Goal: Communication & Community: Answer question/provide support

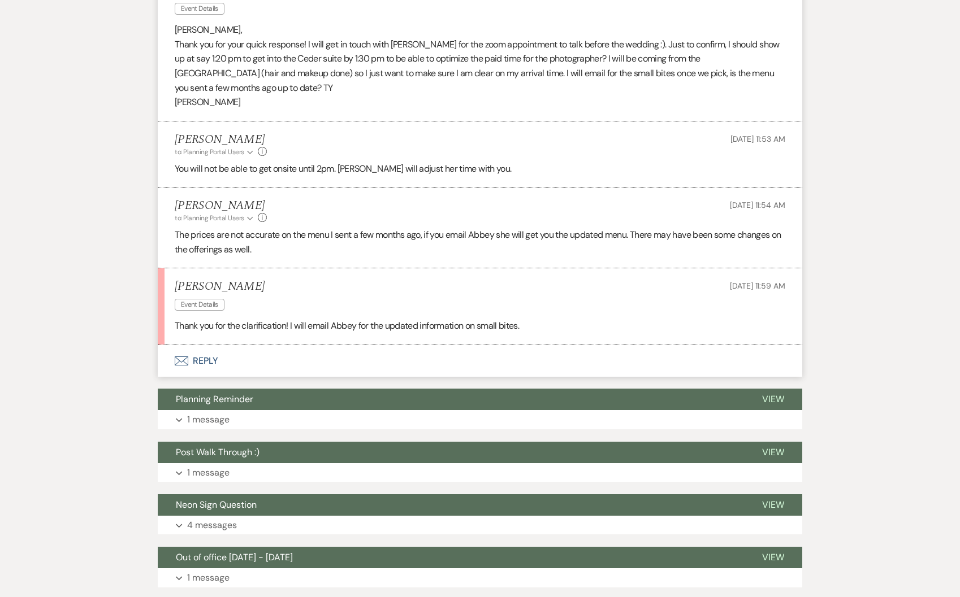
scroll to position [1172, 0]
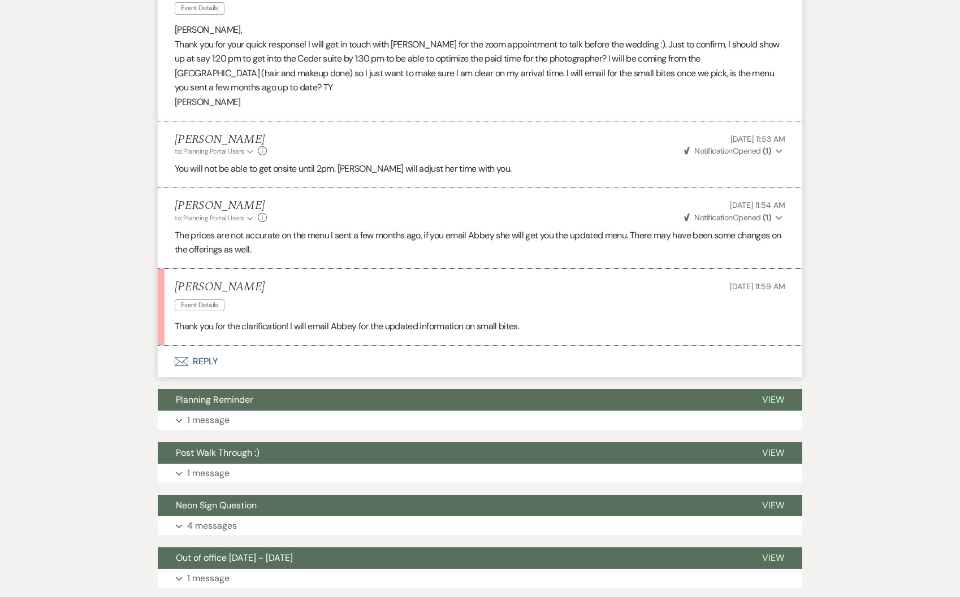
click at [220, 357] on button "Envelope Reply" at bounding box center [480, 362] width 644 height 32
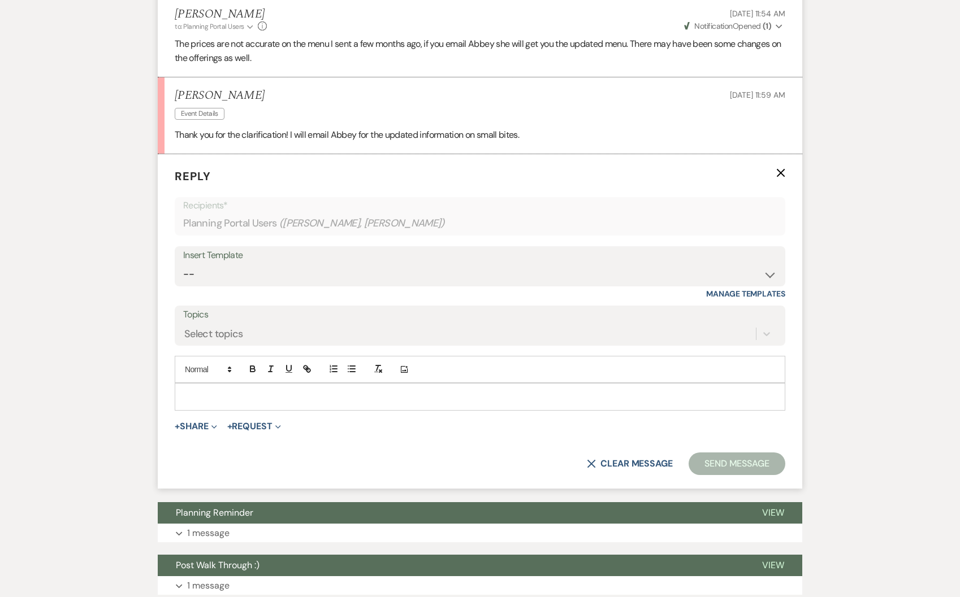
scroll to position [1524, 0]
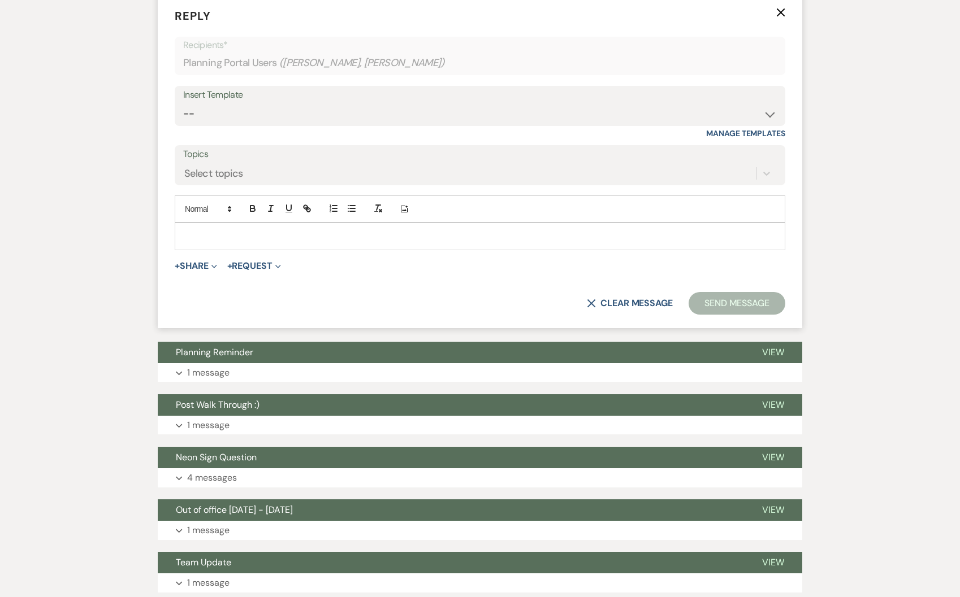
click at [228, 239] on p at bounding box center [480, 236] width 592 height 12
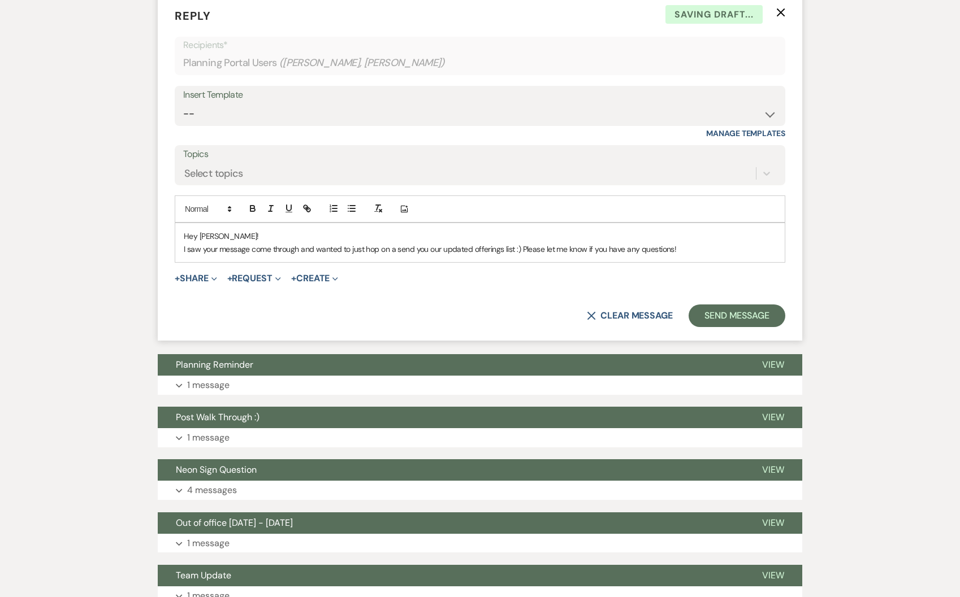
click at [519, 249] on p "I saw your message come through and wanted to just hop on a send you our update…" at bounding box center [480, 249] width 592 height 12
click at [190, 280] on button "+ Share Expand" at bounding box center [196, 278] width 42 height 9
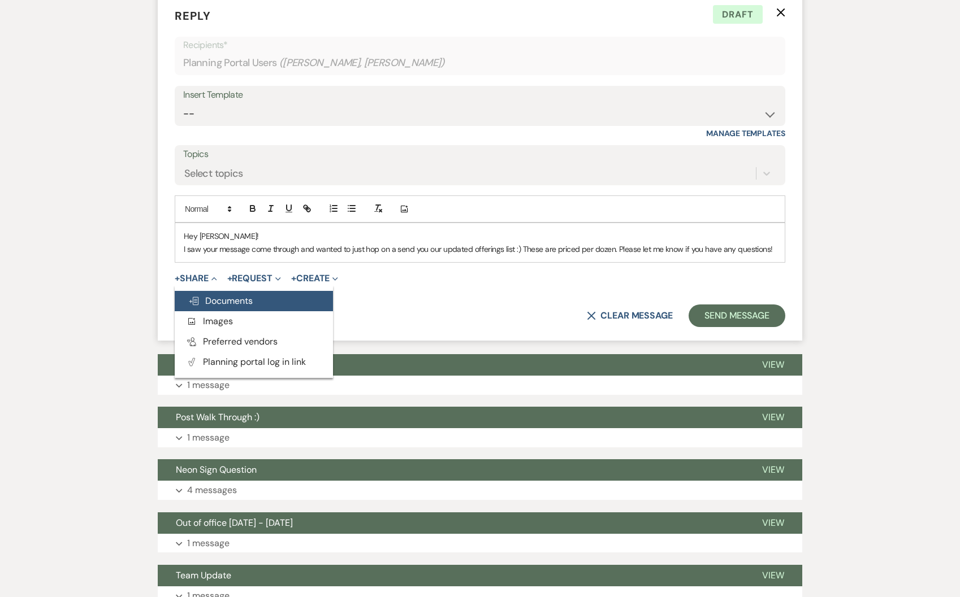
click at [240, 298] on span "Doc Upload Documents" at bounding box center [220, 301] width 64 height 12
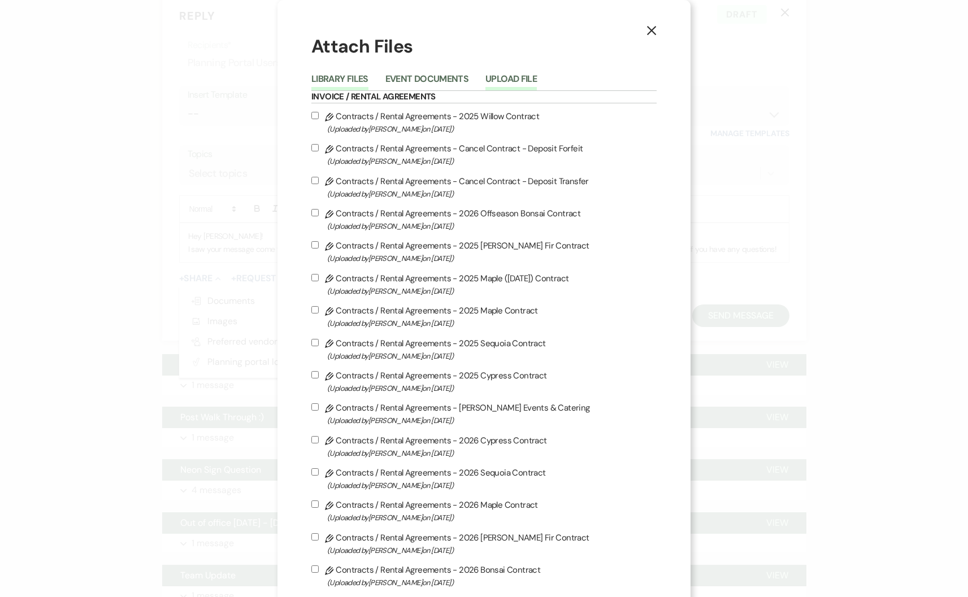
click at [522, 80] on button "Upload File" at bounding box center [511, 83] width 51 height 16
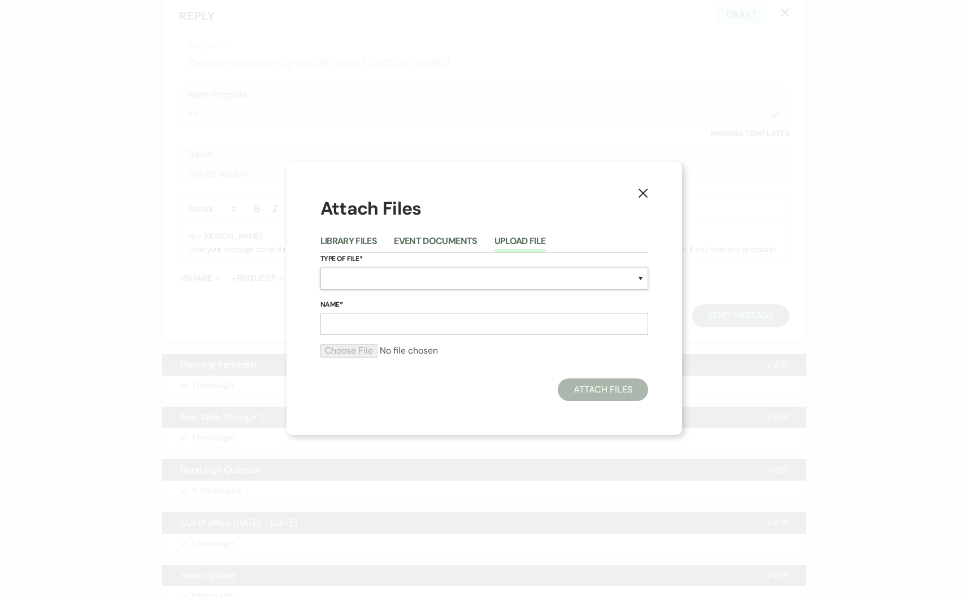
click at [394, 278] on select "Special Event Insurance Vendor Certificate of Insurance Contracts / Rental Agre…" at bounding box center [484, 279] width 328 height 22
select select "66"
click at [389, 337] on form "Type of File* Special Event Insurance Vendor Certificate of Insurance Contracts…" at bounding box center [484, 310] width 328 height 114
click at [387, 322] on input "Name*" at bounding box center [484, 324] width 328 height 22
type input "Updated Small Bites Menu"
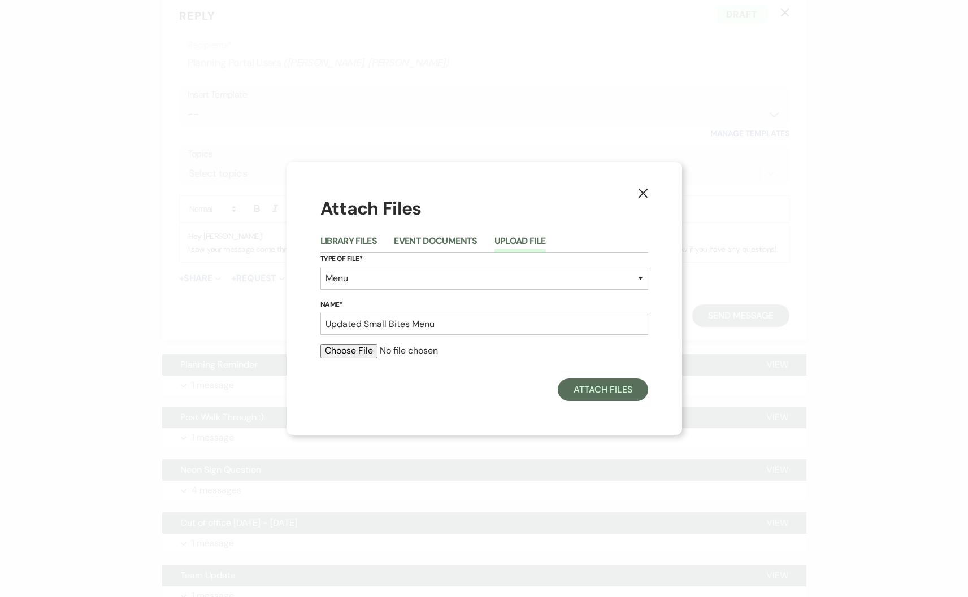
click at [352, 346] on input "file" at bounding box center [484, 351] width 328 height 14
type input "C:\fakepath\Small Bites Menu (5).pdf"
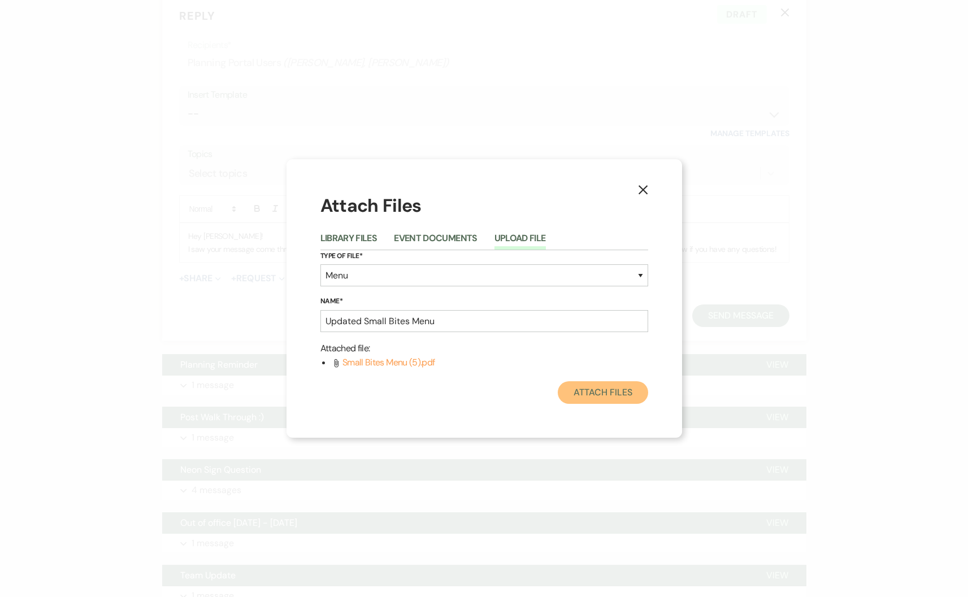
click at [600, 393] on button "Attach Files" at bounding box center [603, 393] width 90 height 23
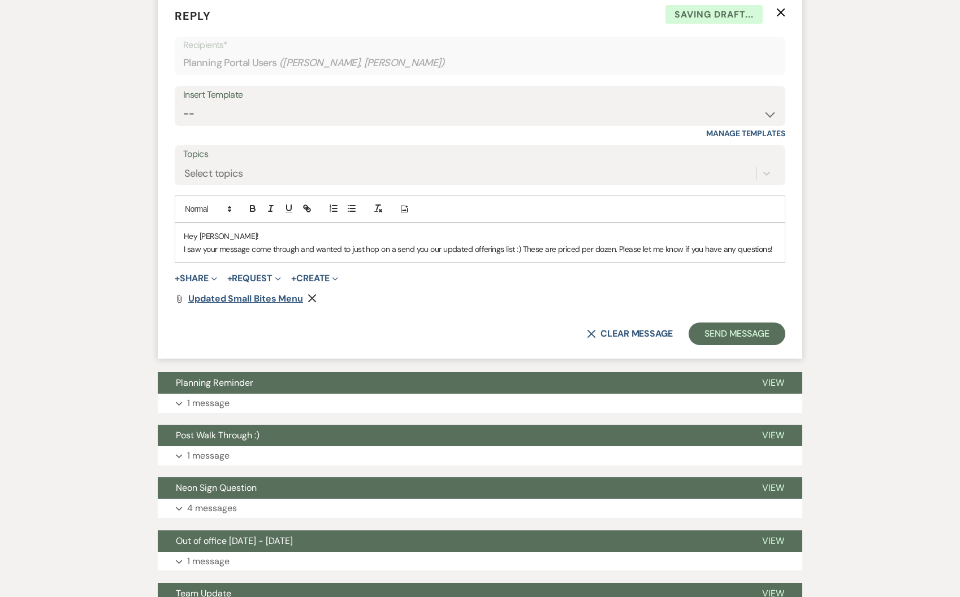
click at [249, 300] on span "Updated Small Bites Menu" at bounding box center [245, 299] width 115 height 12
click at [315, 295] on use "button" at bounding box center [312, 298] width 8 height 8
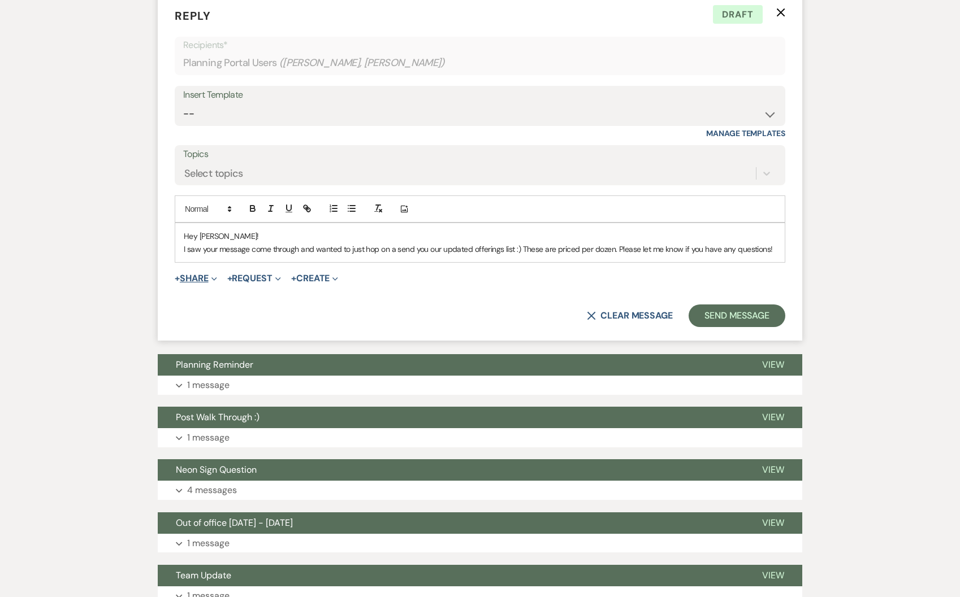
click at [202, 277] on button "+ Share Expand" at bounding box center [196, 278] width 42 height 9
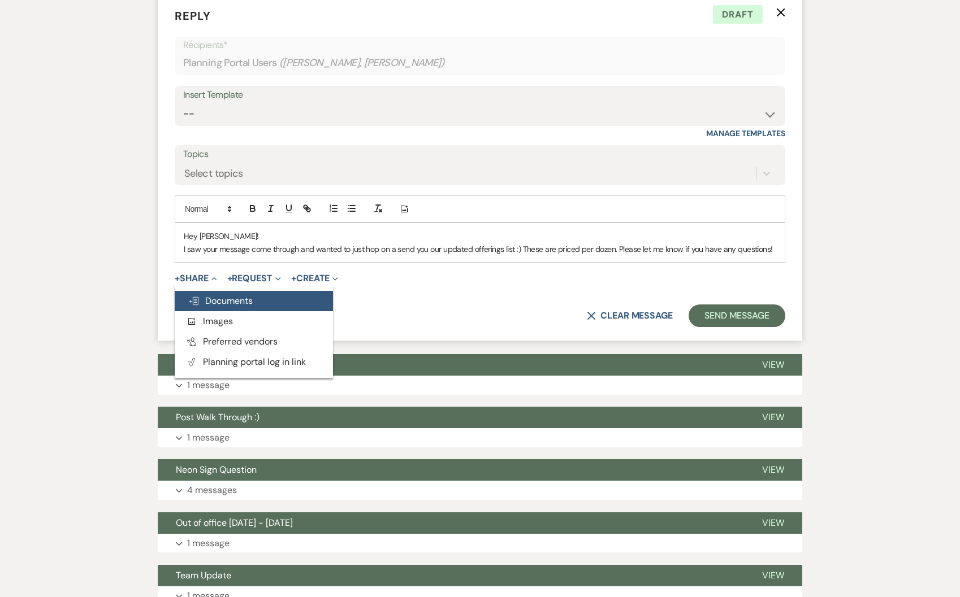
click at [261, 307] on button "Doc Upload Documents" at bounding box center [254, 301] width 158 height 20
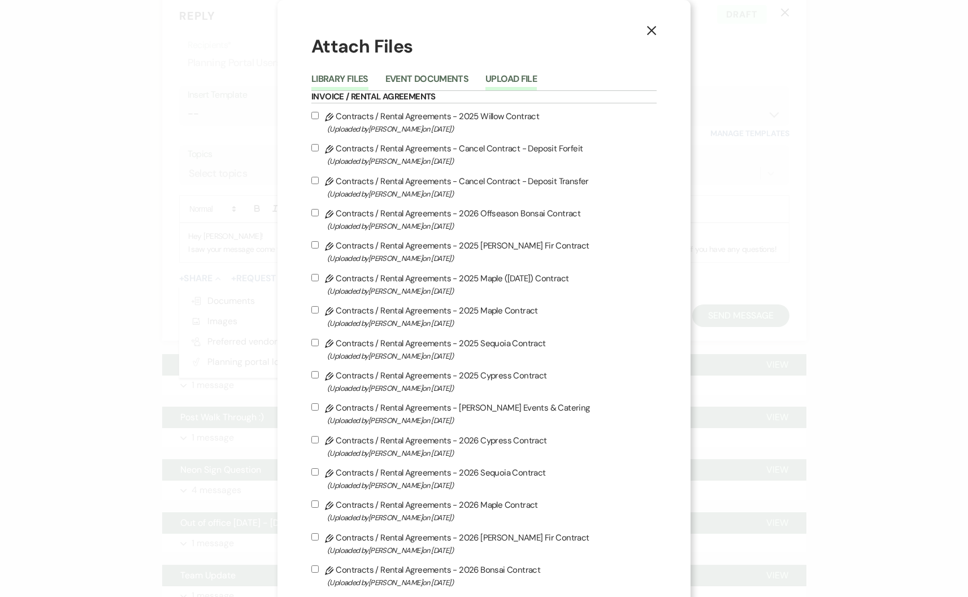
click at [525, 80] on button "Upload File" at bounding box center [511, 83] width 51 height 16
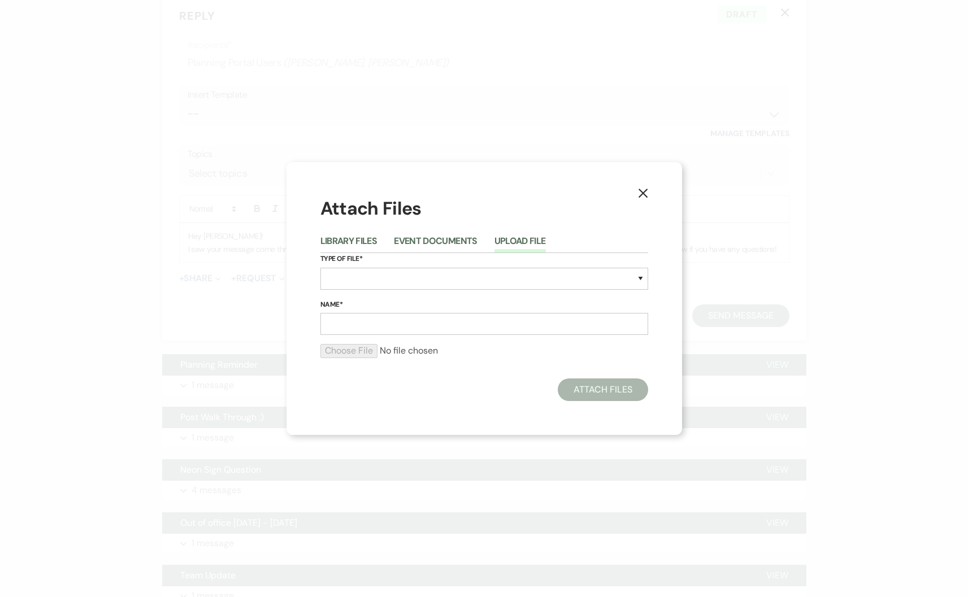
click at [391, 267] on div "Type of File* Special Event Insurance Vendor Certificate of Insurance Contracts…" at bounding box center [484, 276] width 328 height 46
click at [380, 281] on select "Special Event Insurance Vendor Certificate of Insurance Contracts / Rental Agre…" at bounding box center [484, 279] width 328 height 22
select select "66"
click at [348, 324] on input "Name*" at bounding box center [484, 324] width 328 height 22
type input "Updated Small Bites Menu"
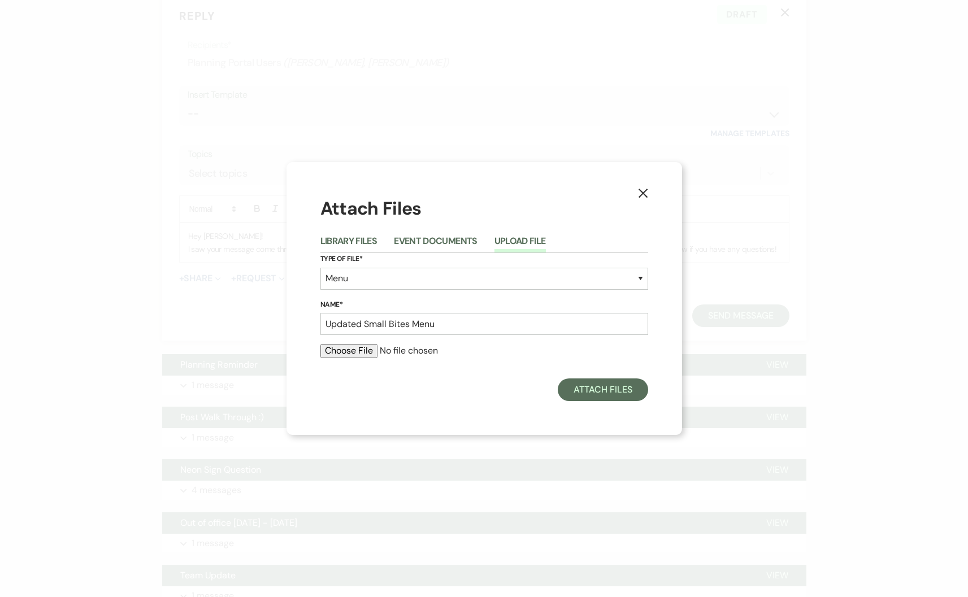
click at [347, 355] on input "file" at bounding box center [484, 351] width 328 height 14
type input "C:\fakepath\Updated Small Bites.pdf"
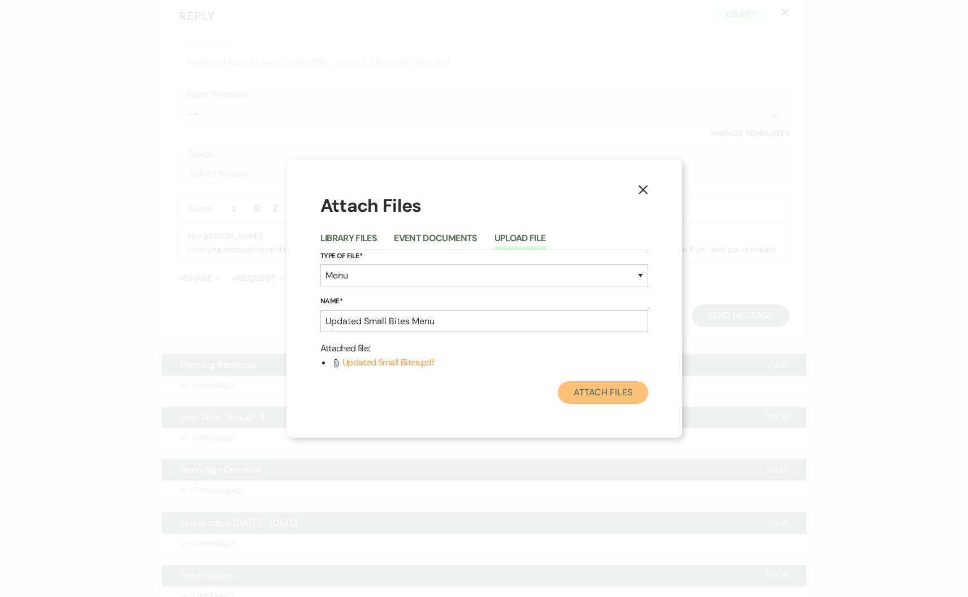
click at [617, 393] on button "Attach Files" at bounding box center [603, 393] width 90 height 23
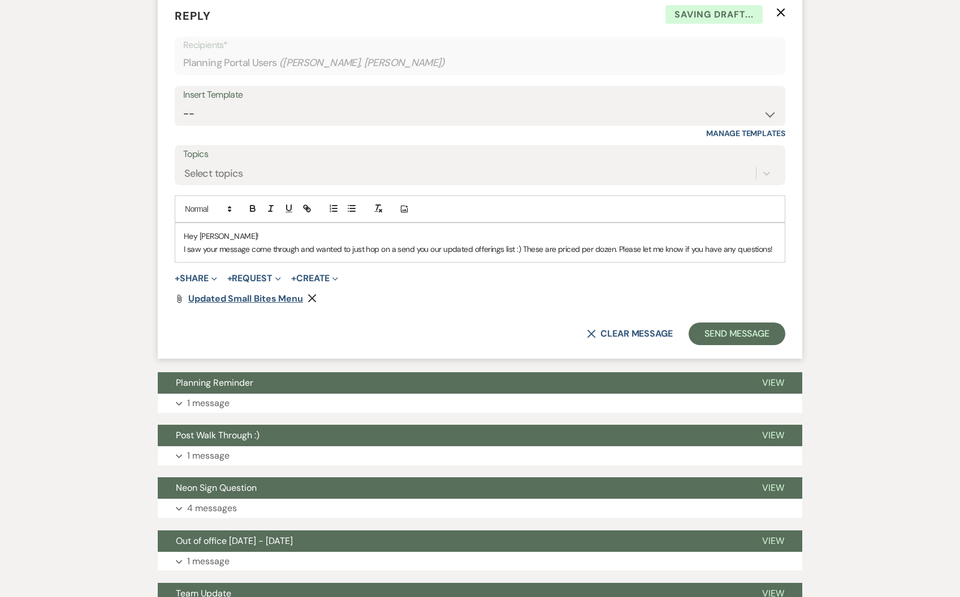
click at [247, 298] on span "Updated Small Bites Menu" at bounding box center [245, 299] width 115 height 12
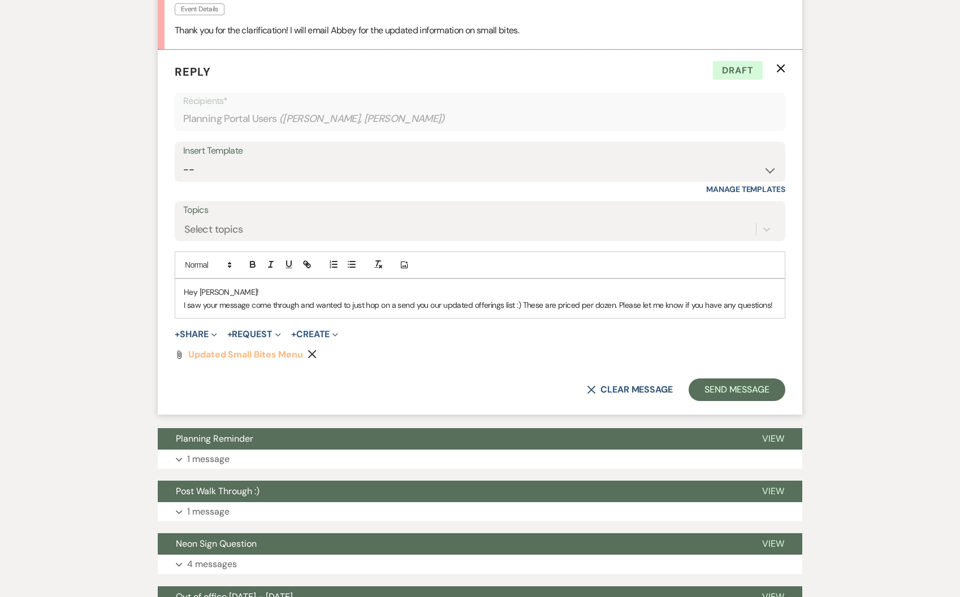
scroll to position [1471, 0]
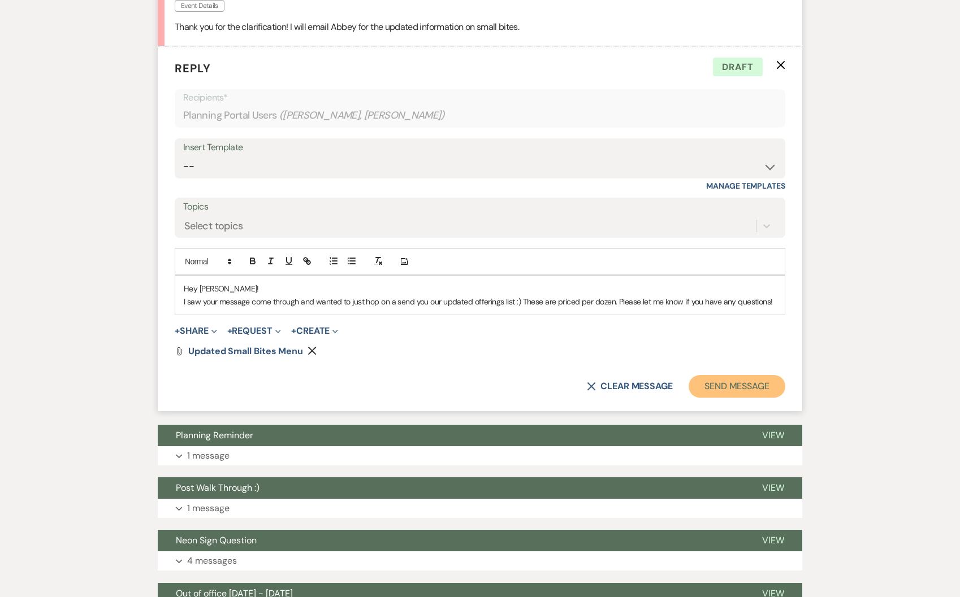
click at [730, 387] on button "Send Message" at bounding box center [736, 386] width 97 height 23
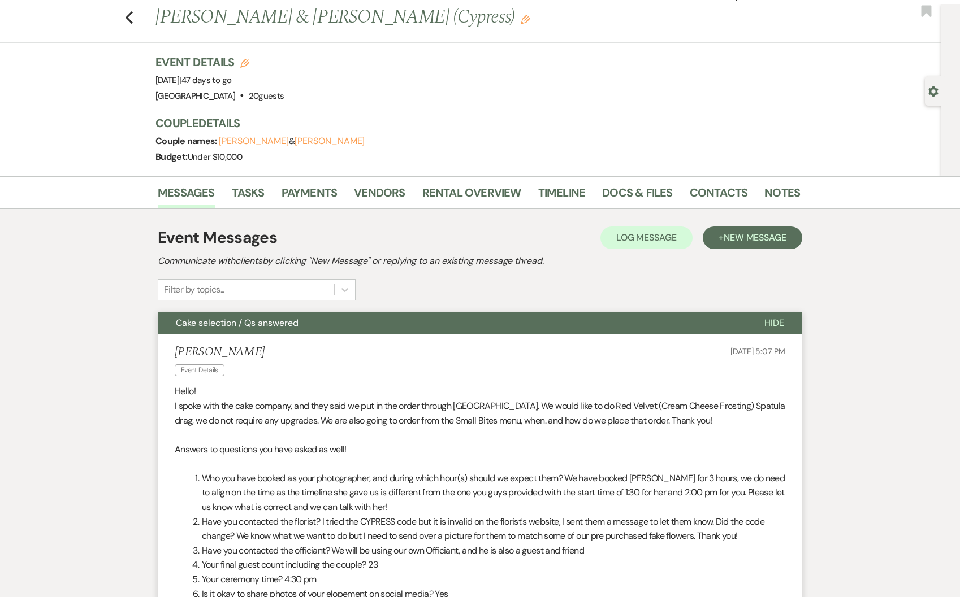
scroll to position [0, 0]
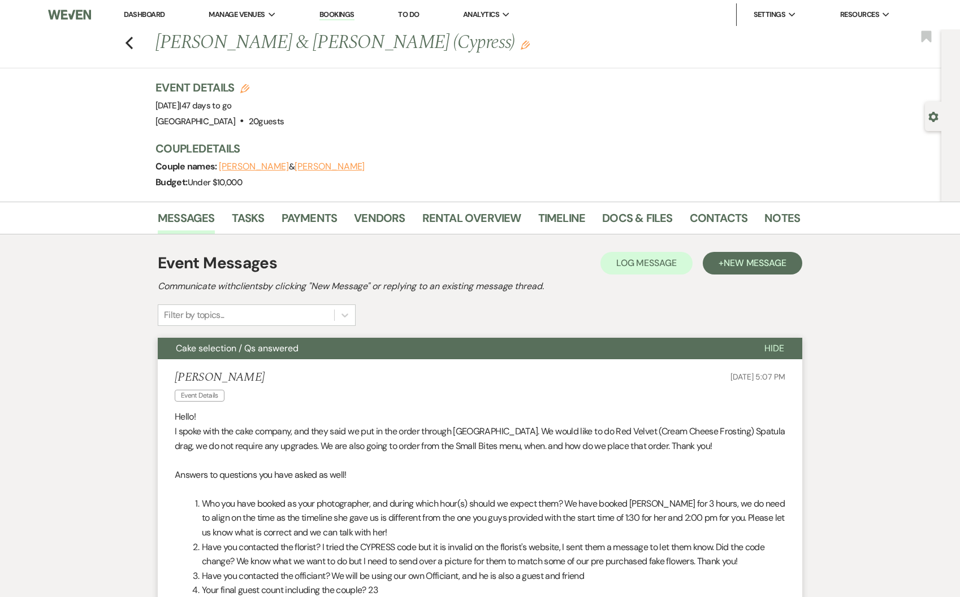
click at [150, 11] on link "Dashboard" at bounding box center [144, 15] width 41 height 10
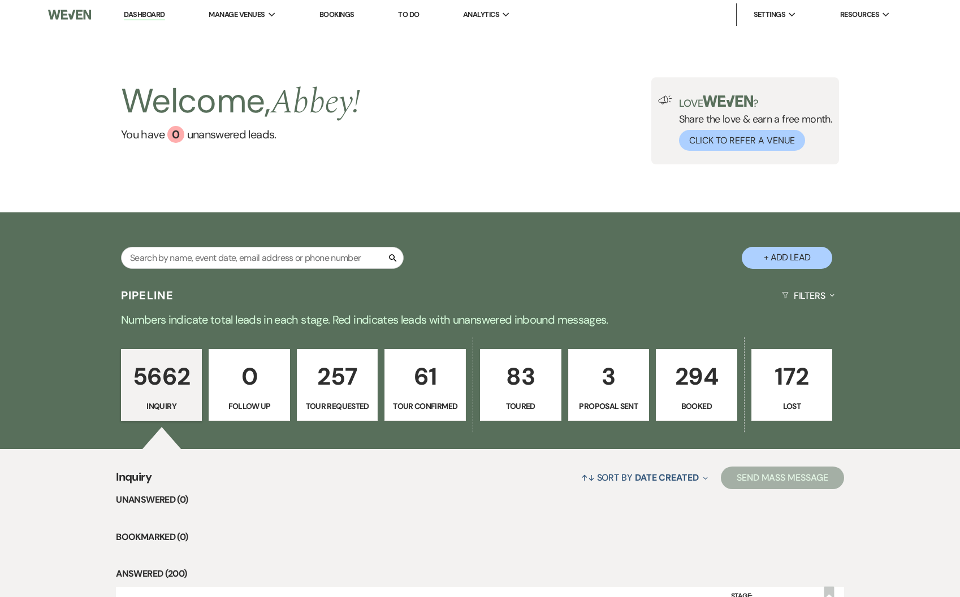
click at [701, 406] on p "Booked" at bounding box center [696, 406] width 67 height 12
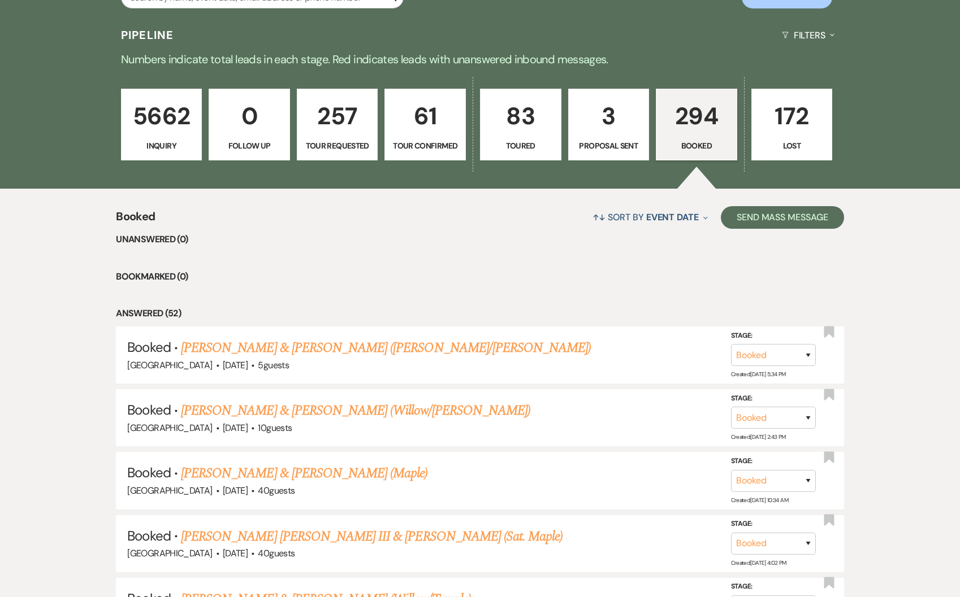
scroll to position [382, 0]
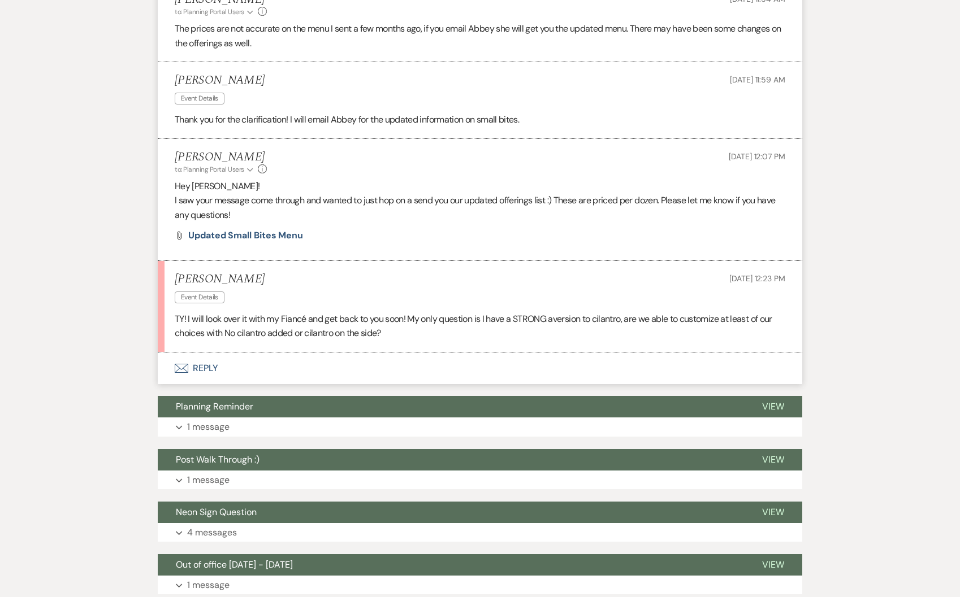
scroll to position [1379, 0]
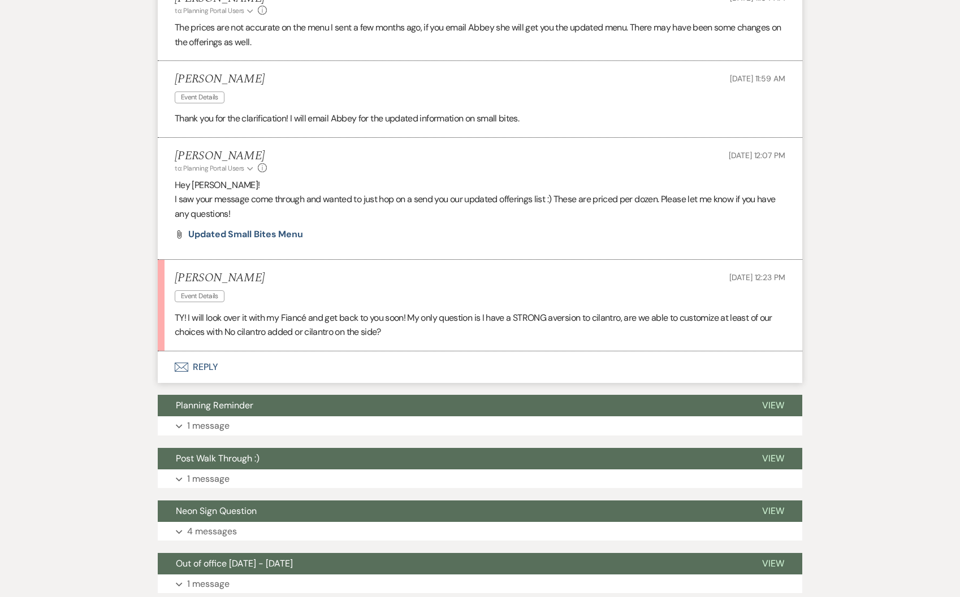
click at [216, 365] on button "Envelope Reply" at bounding box center [480, 368] width 644 height 32
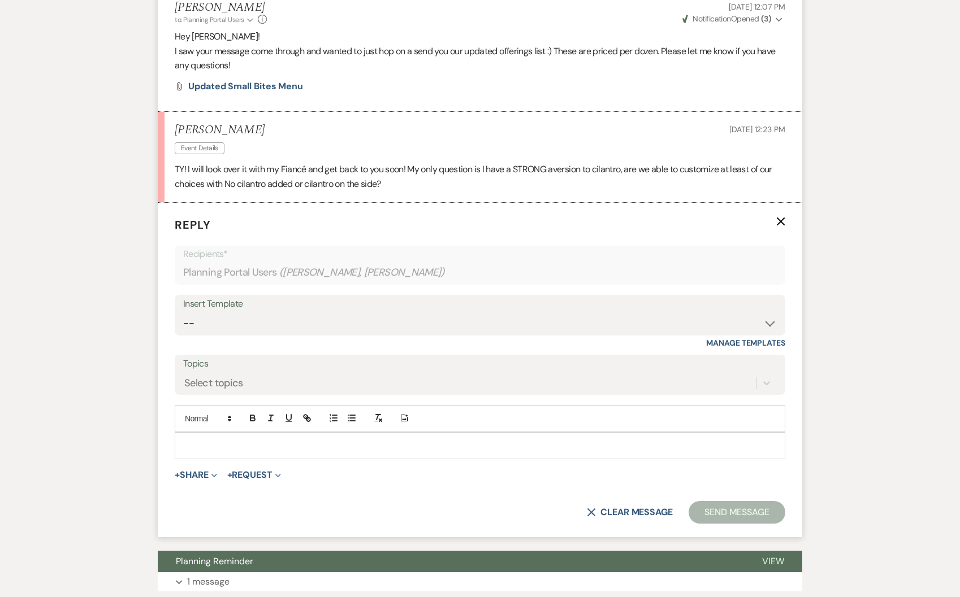
scroll to position [1756, 0]
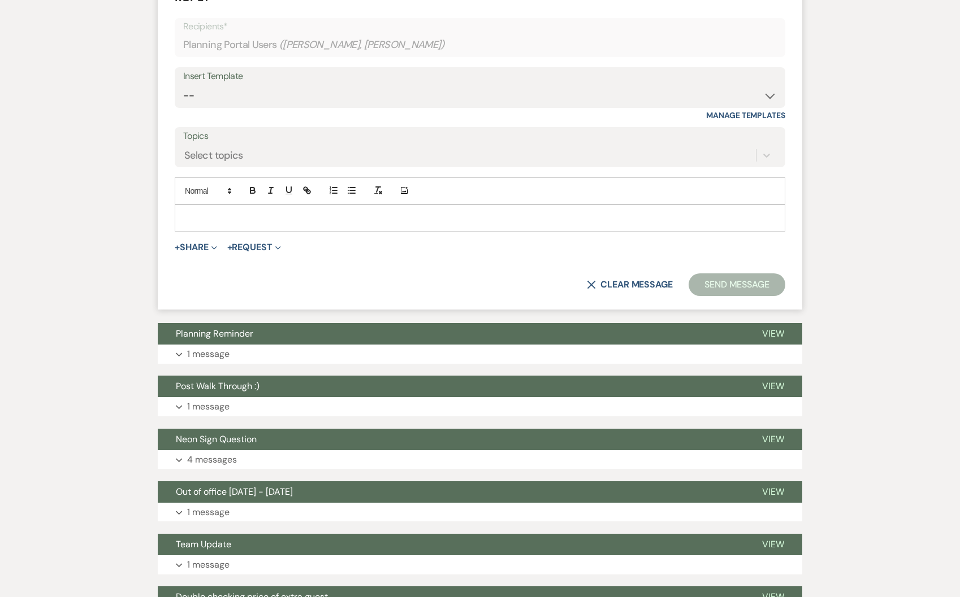
click at [211, 215] on p at bounding box center [480, 218] width 592 height 12
click at [696, 293] on button "Send Message" at bounding box center [736, 285] width 97 height 23
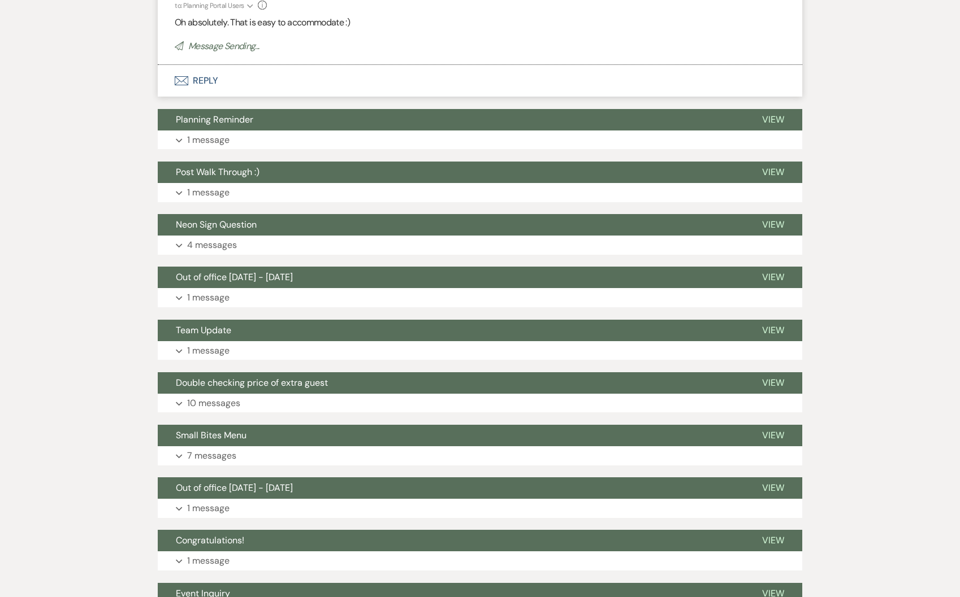
scroll to position [1846, 0]
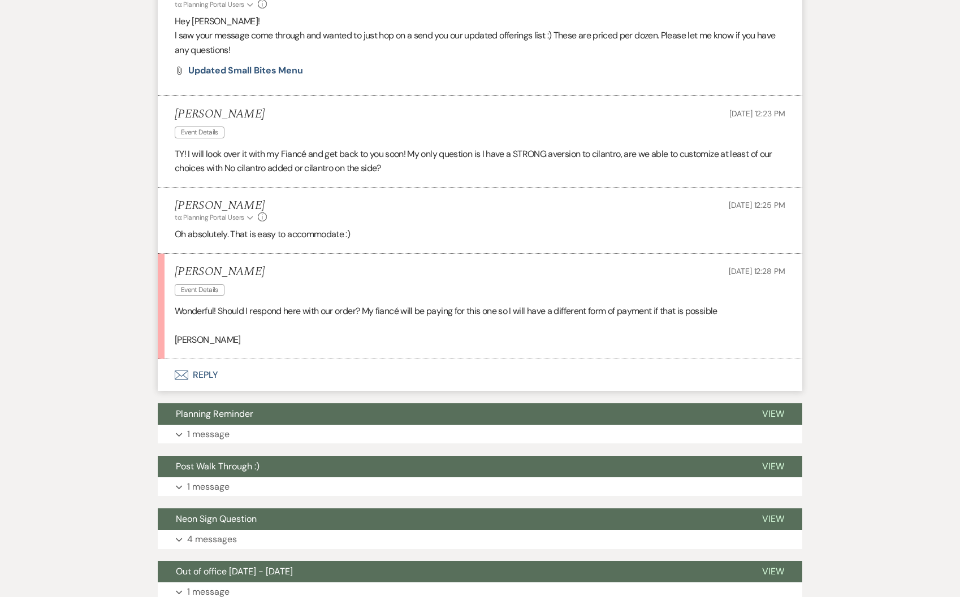
click at [196, 383] on button "Envelope Reply" at bounding box center [480, 375] width 644 height 32
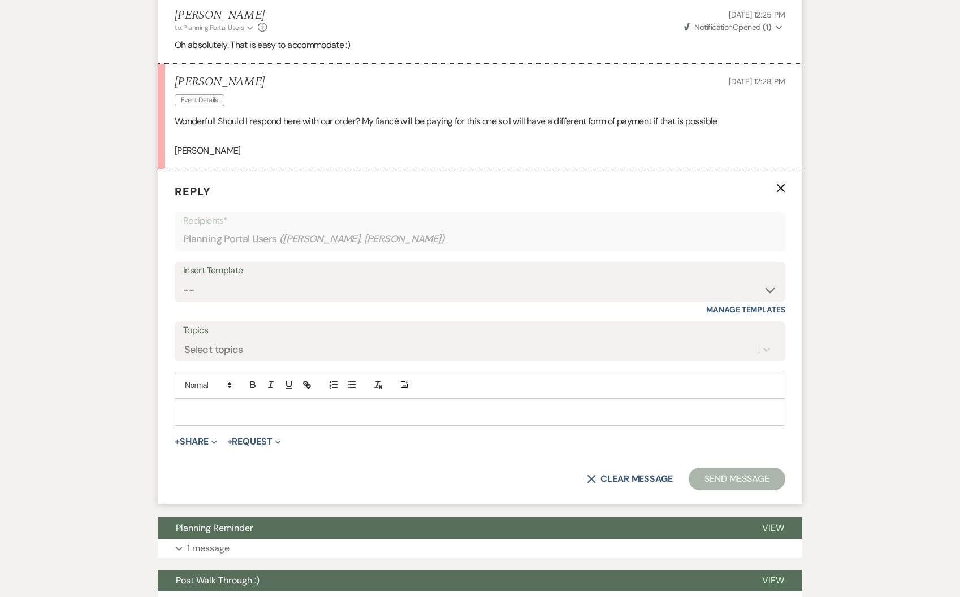
scroll to position [1735, 0]
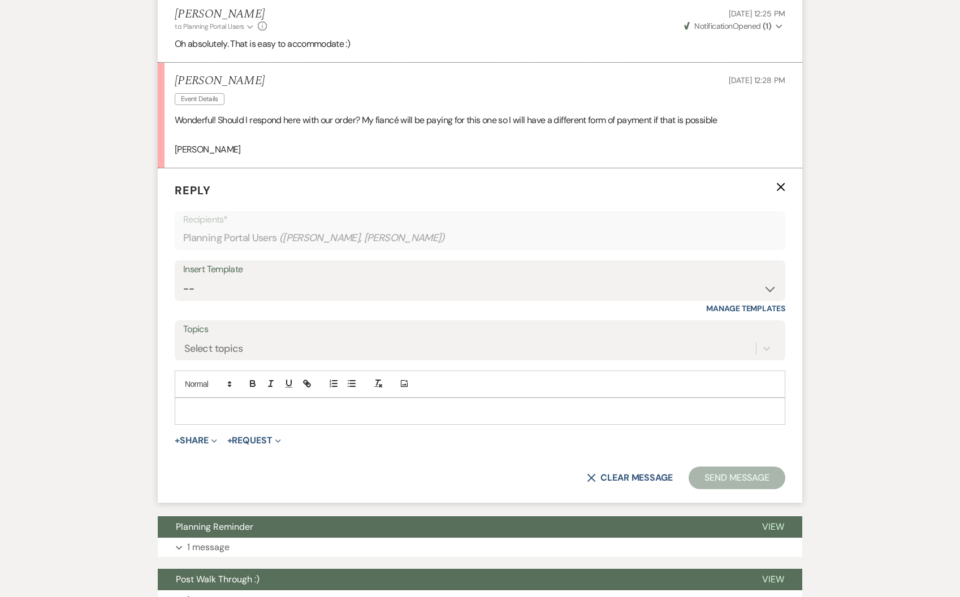
click at [230, 415] on p at bounding box center [480, 411] width 592 height 12
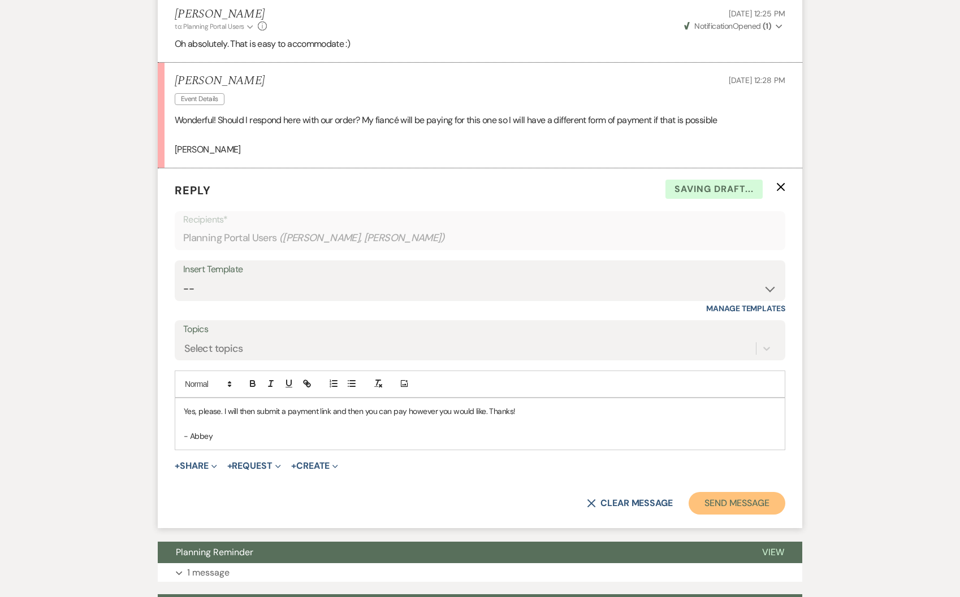
click at [738, 504] on button "Send Message" at bounding box center [736, 503] width 97 height 23
